Goal: Information Seeking & Learning: Learn about a topic

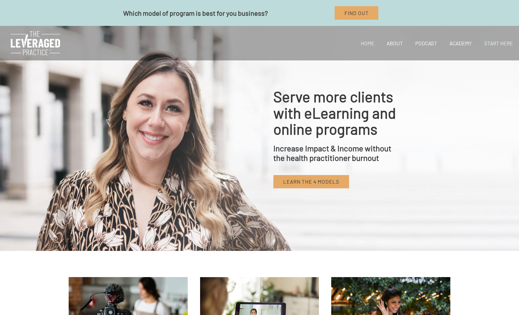
click at [496, 44] on link "Start Here" at bounding box center [498, 43] width 41 height 21
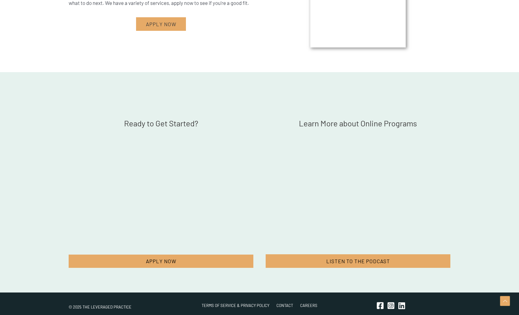
scroll to position [1615, 0]
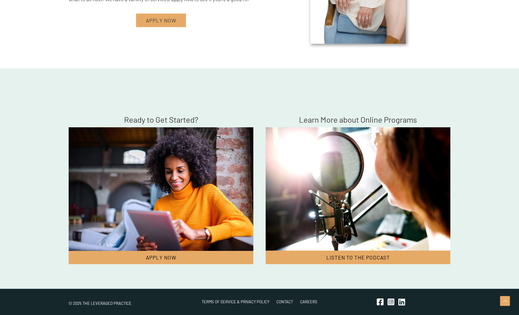
click at [360, 142] on img at bounding box center [358, 188] width 206 height 139
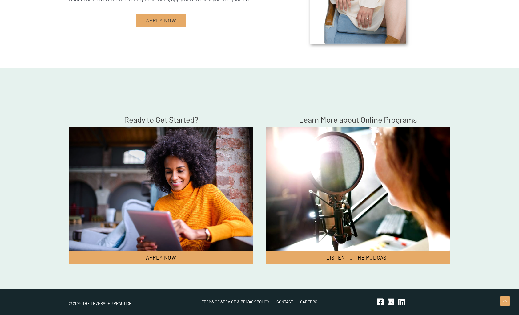
click at [359, 207] on img at bounding box center [358, 188] width 206 height 139
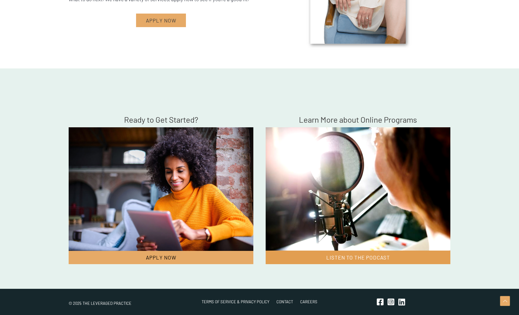
click at [336, 253] on link "Listen to the Podcast" at bounding box center [358, 257] width 185 height 14
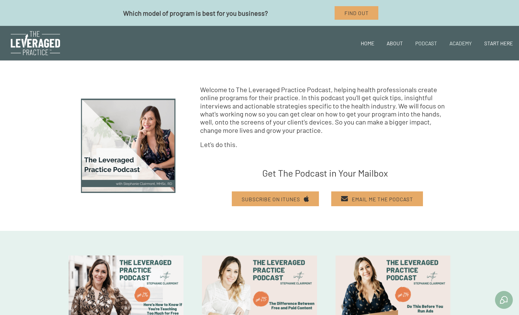
click at [462, 43] on link "Academy" at bounding box center [460, 43] width 35 height 21
